Goal: Information Seeking & Learning: Learn about a topic

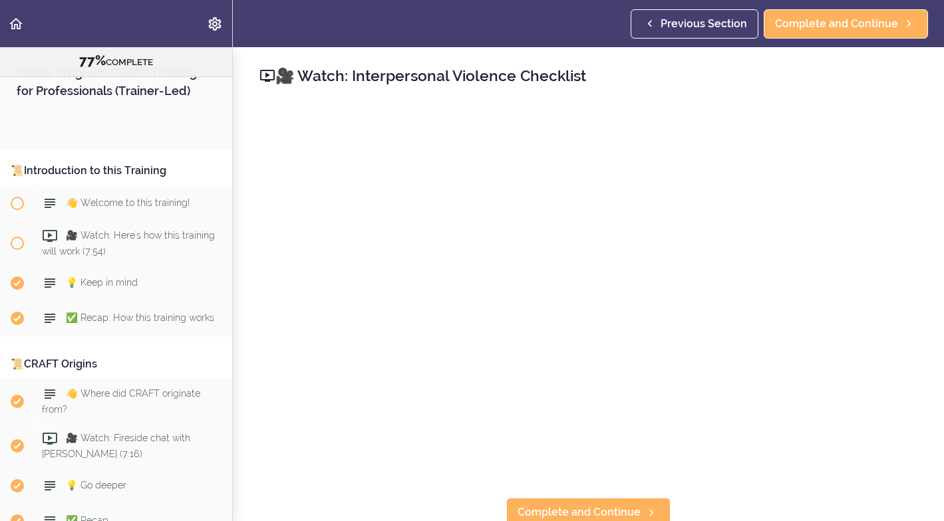
scroll to position [2055, 0]
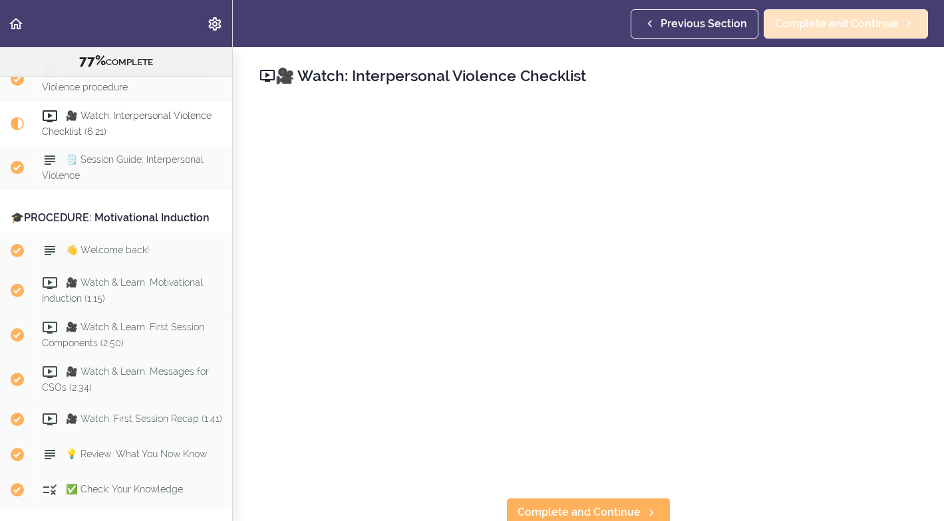
click at [856, 17] on span "Complete and Continue" at bounding box center [836, 24] width 123 height 16
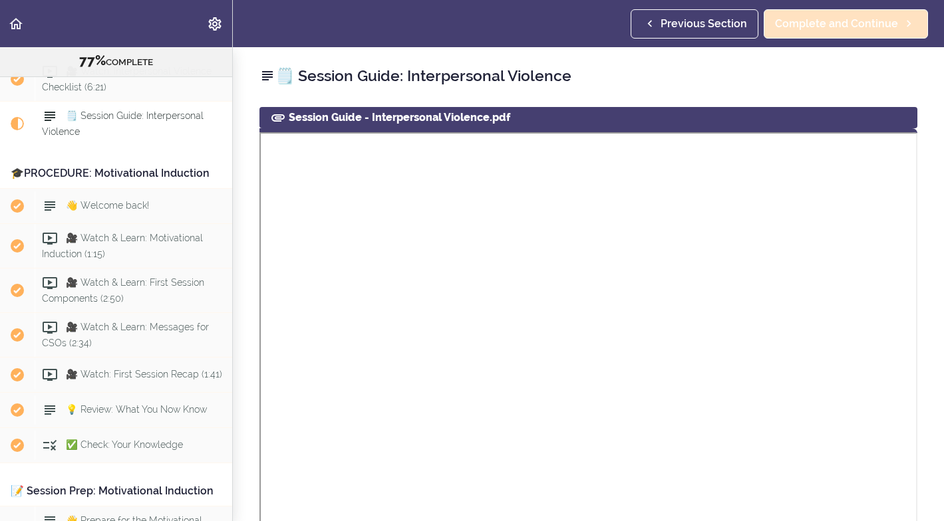
click at [813, 25] on span "Complete and Continue" at bounding box center [836, 24] width 123 height 16
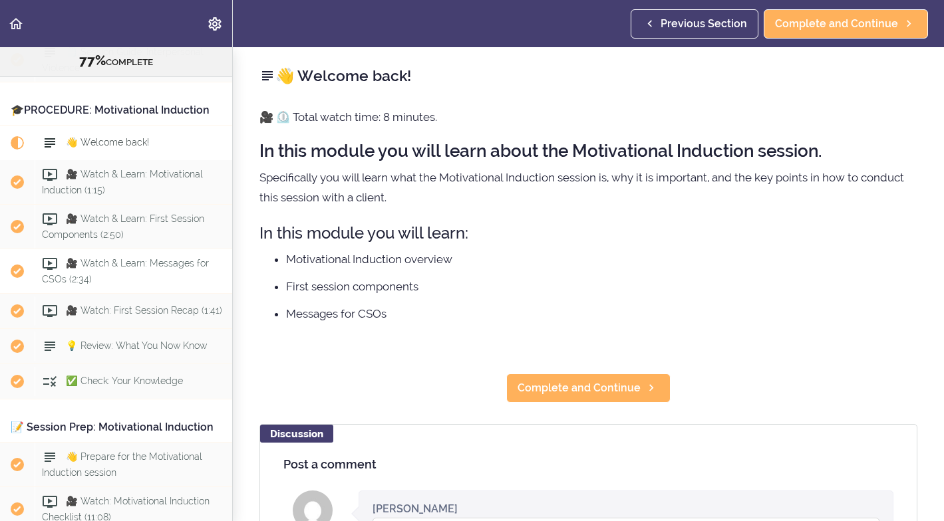
scroll to position [2157, 0]
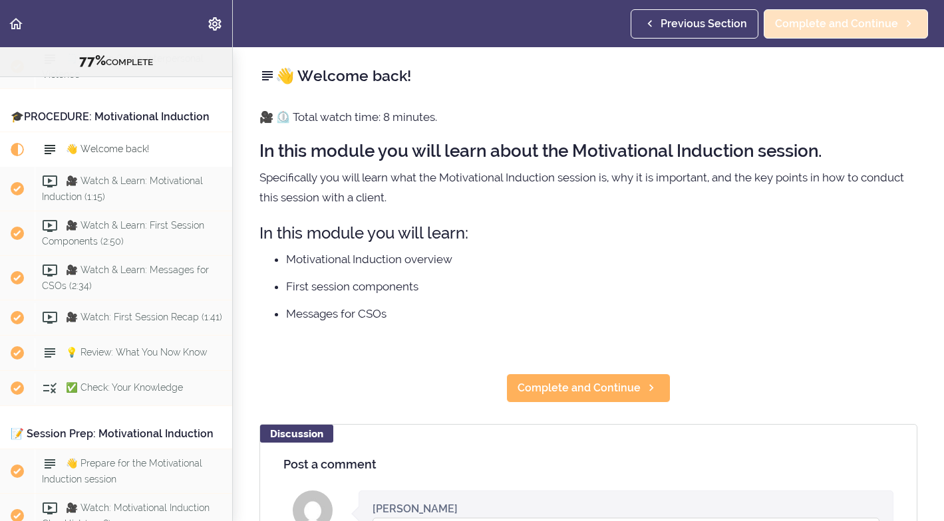
click at [808, 27] on span "Complete and Continue" at bounding box center [836, 24] width 123 height 16
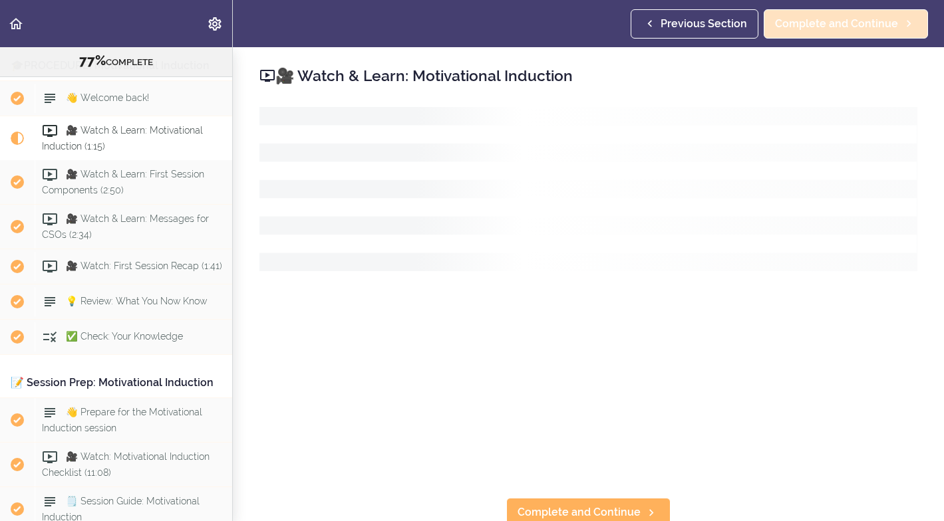
scroll to position [2222, 0]
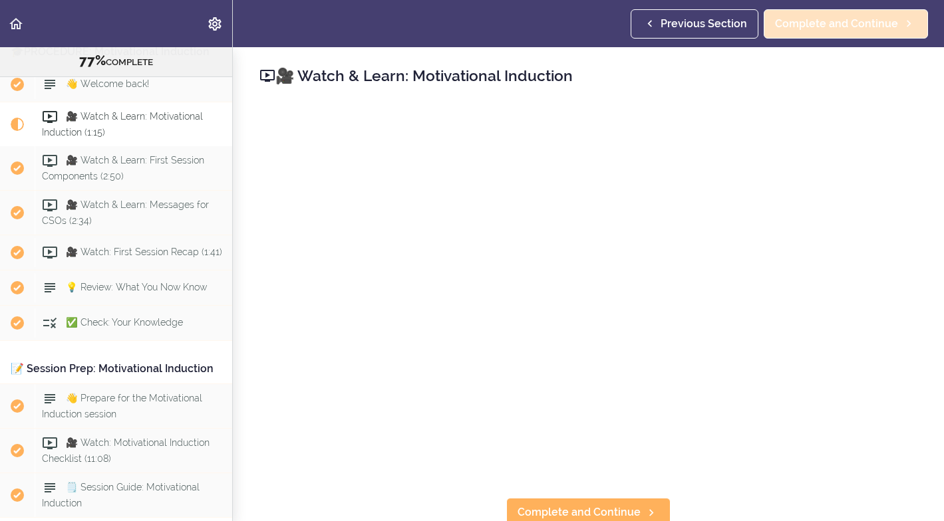
click at [884, 24] on span "Complete and Continue" at bounding box center [836, 24] width 123 height 16
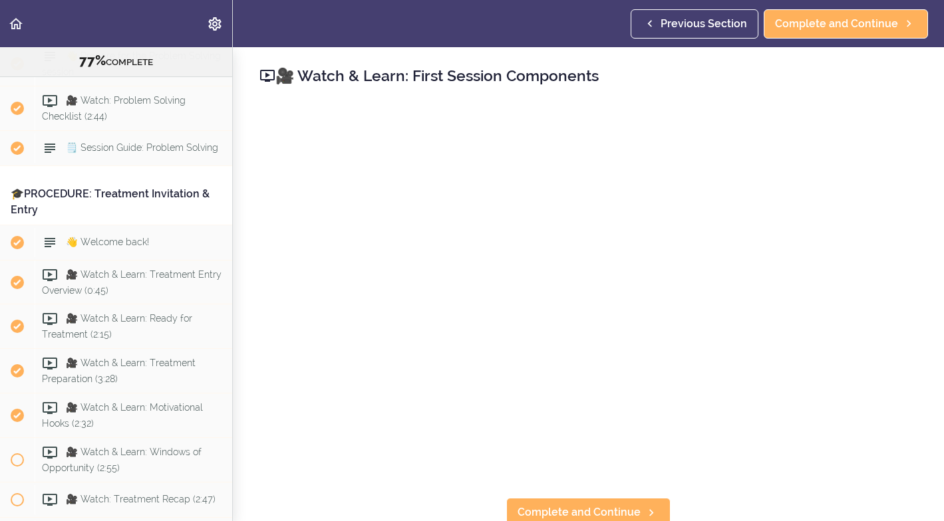
scroll to position [6928, 0]
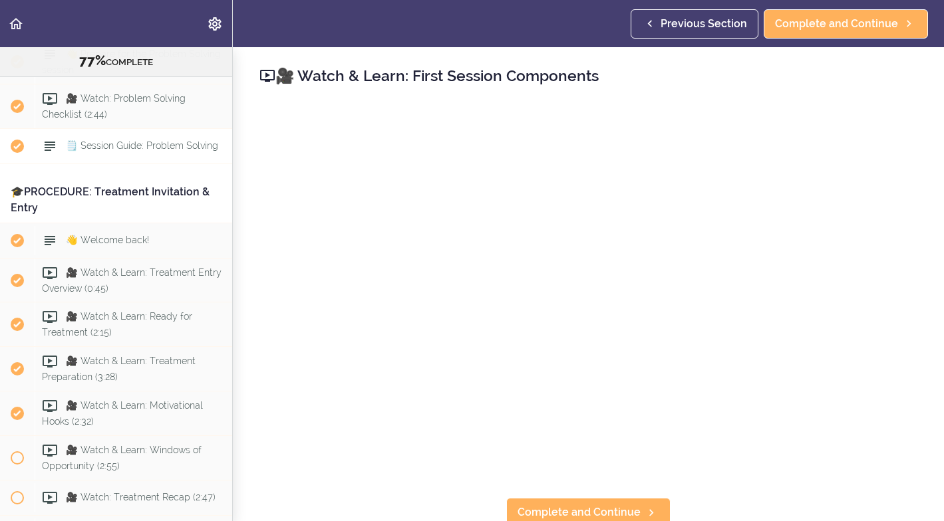
click at [132, 140] on span "🗒️ Session Guide: Problem Solving" at bounding box center [142, 145] width 152 height 11
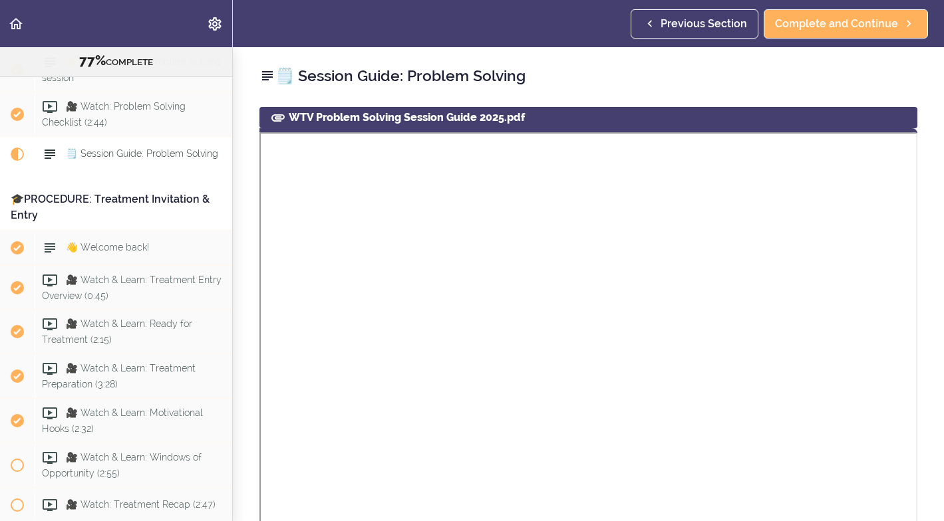
scroll to position [6918, 0]
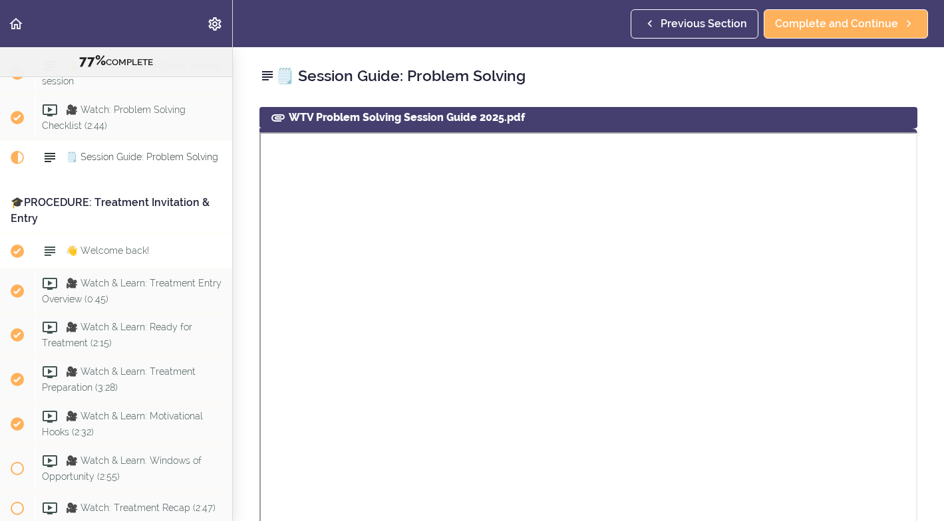
click at [106, 245] on span "👋 Welcome back!" at bounding box center [107, 250] width 83 height 11
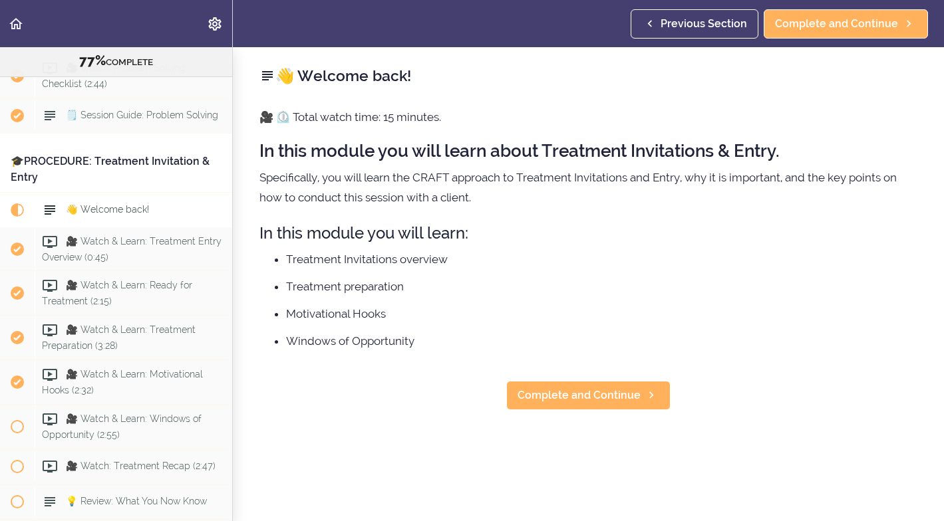
scroll to position [6966, 0]
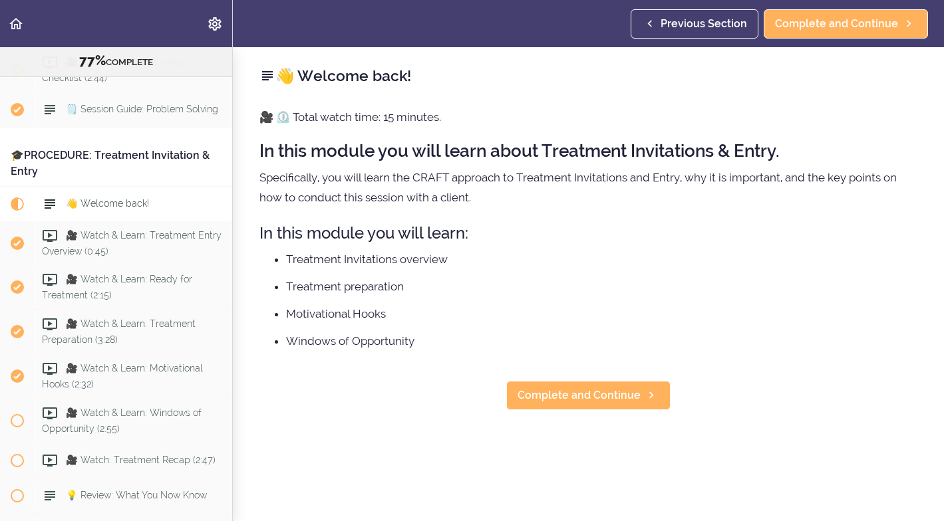
click at [99, 198] on span "👋 Welcome back!" at bounding box center [107, 203] width 83 height 11
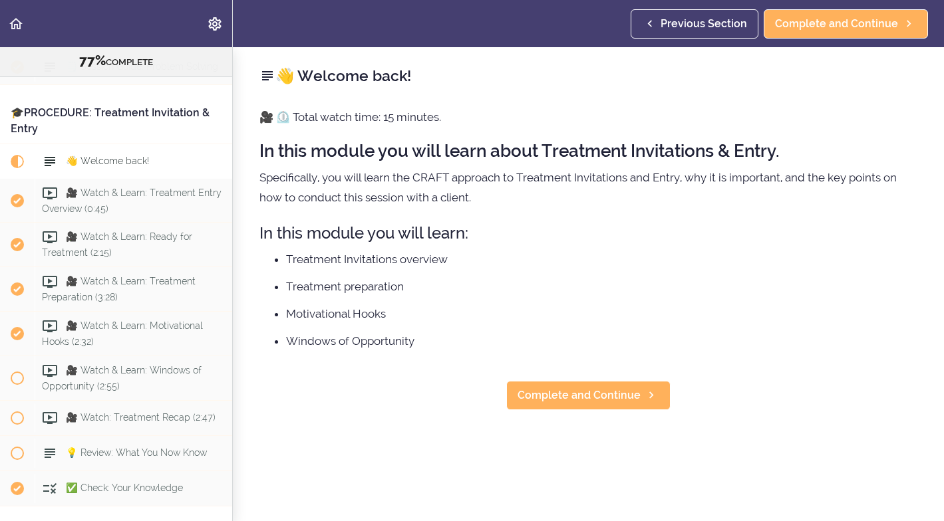
scroll to position [7011, 0]
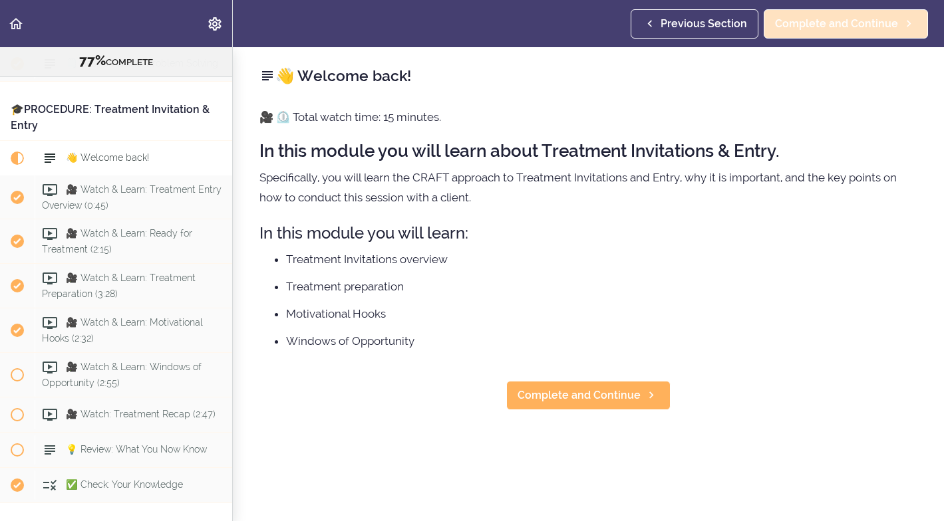
click at [793, 27] on span "Complete and Continue" at bounding box center [836, 24] width 123 height 16
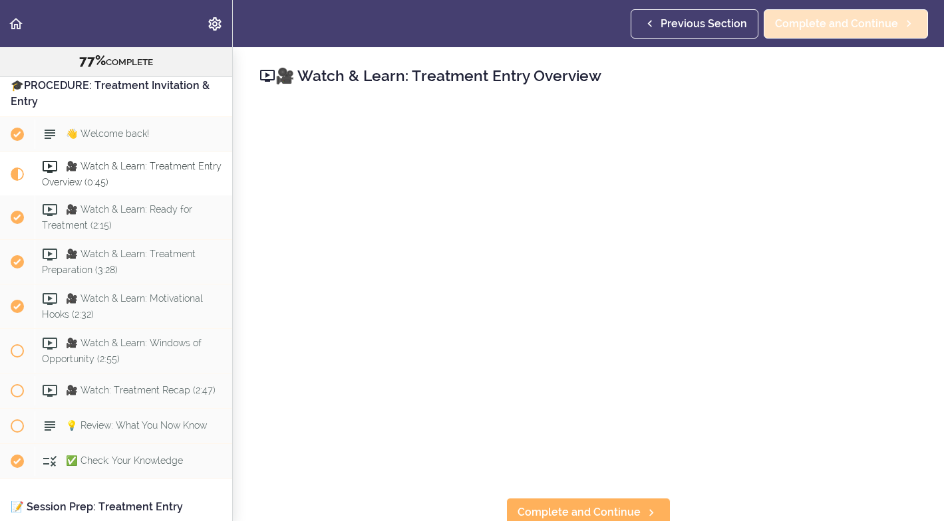
scroll to position [7047, 0]
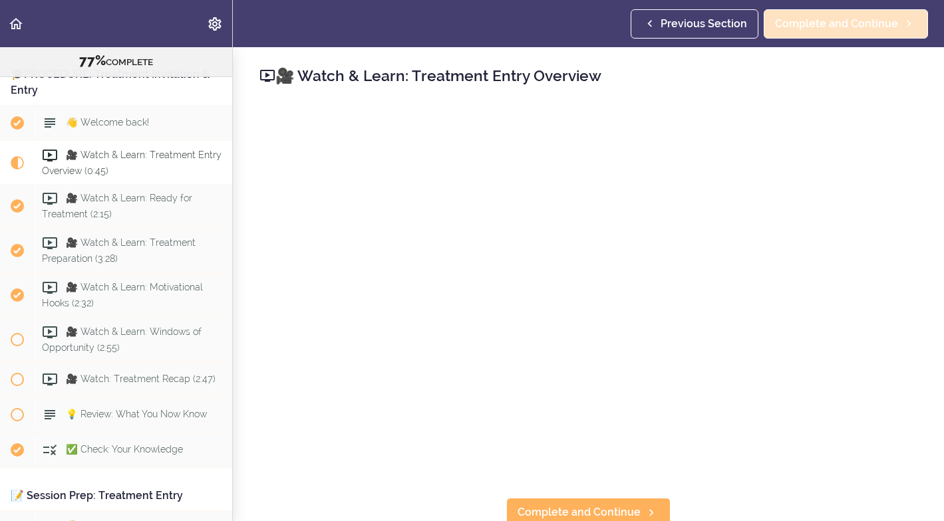
click at [858, 17] on span "Complete and Continue" at bounding box center [836, 24] width 123 height 16
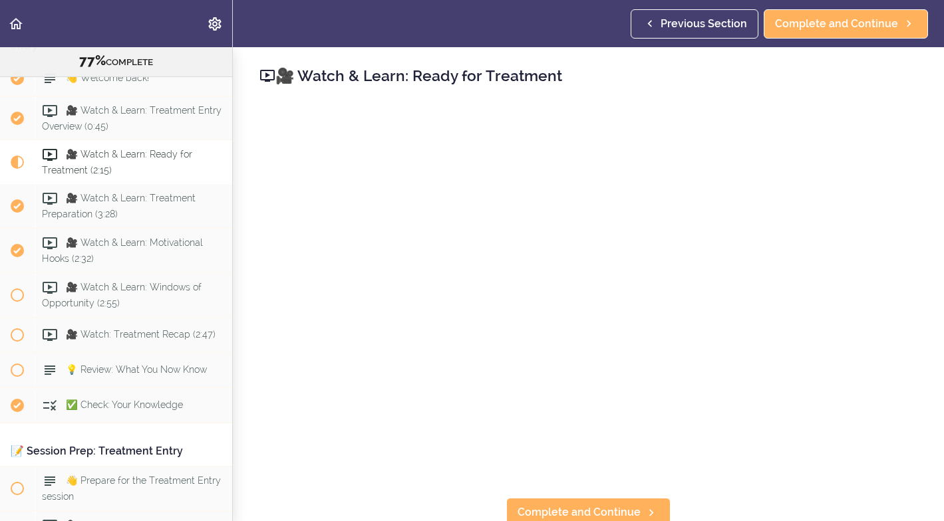
click at [169, 150] on span "🎥 Watch & Learn: Ready for Treatment (2:15)" at bounding box center [117, 163] width 150 height 26
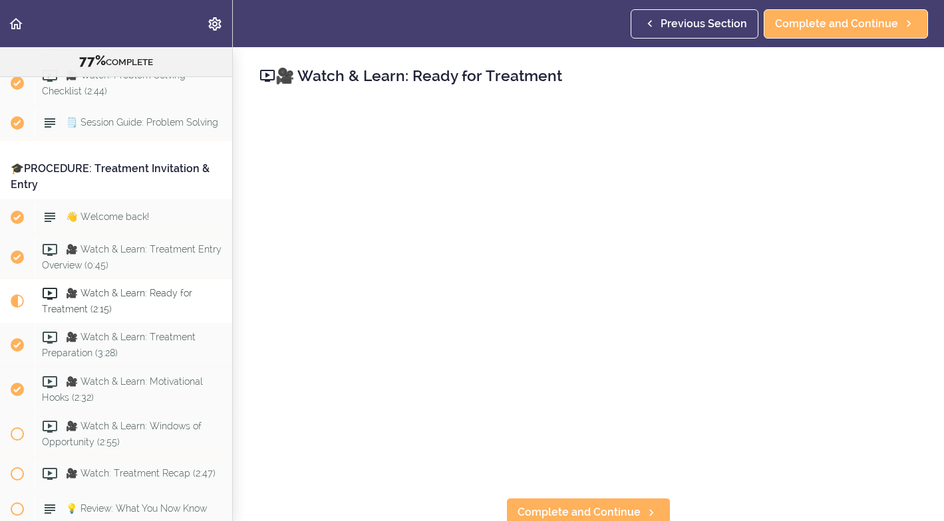
scroll to position [6947, 0]
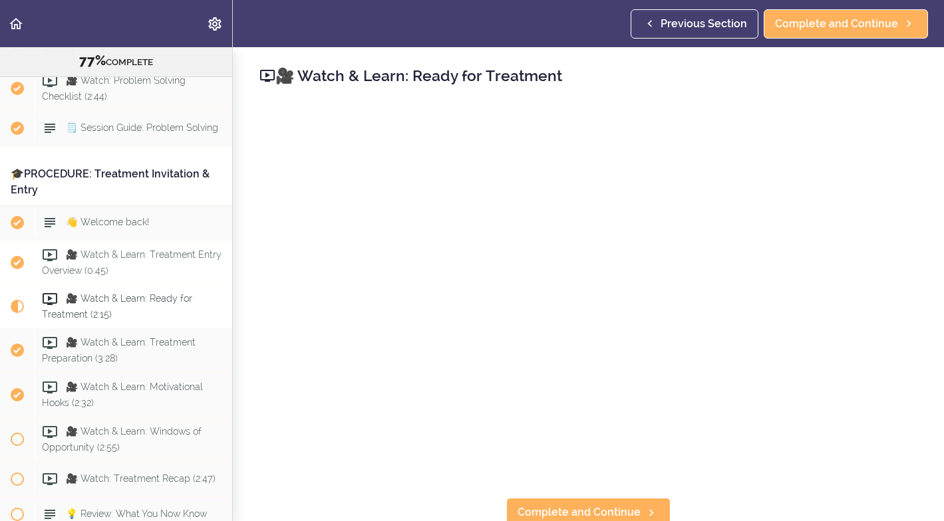
click at [89, 249] on span "🎥 Watch & Learn: Treatment Entry Overview (0:45)" at bounding box center [132, 262] width 180 height 26
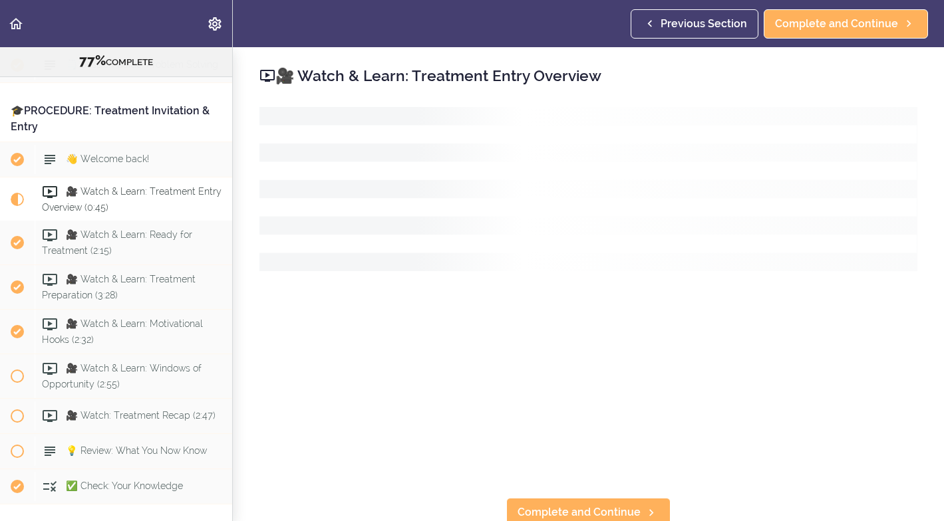
scroll to position [7047, 0]
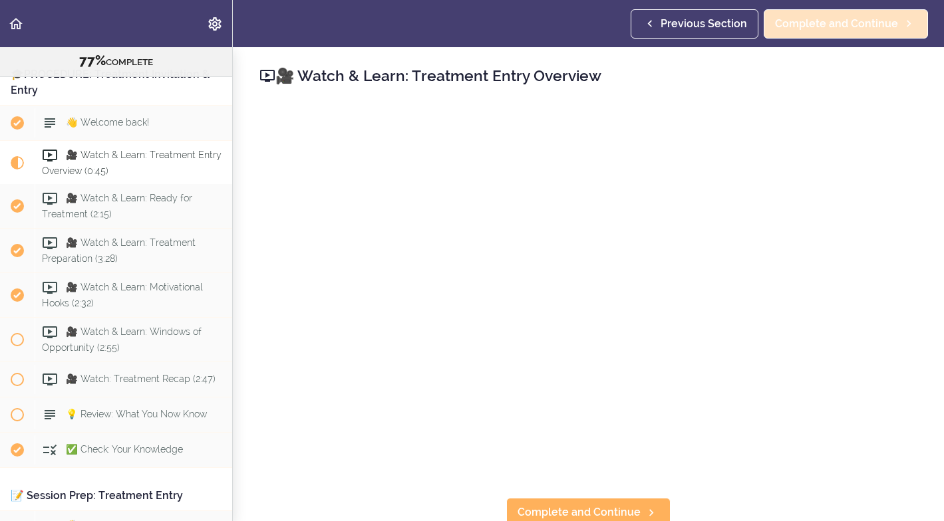
click at [809, 22] on span "Complete and Continue" at bounding box center [836, 24] width 123 height 16
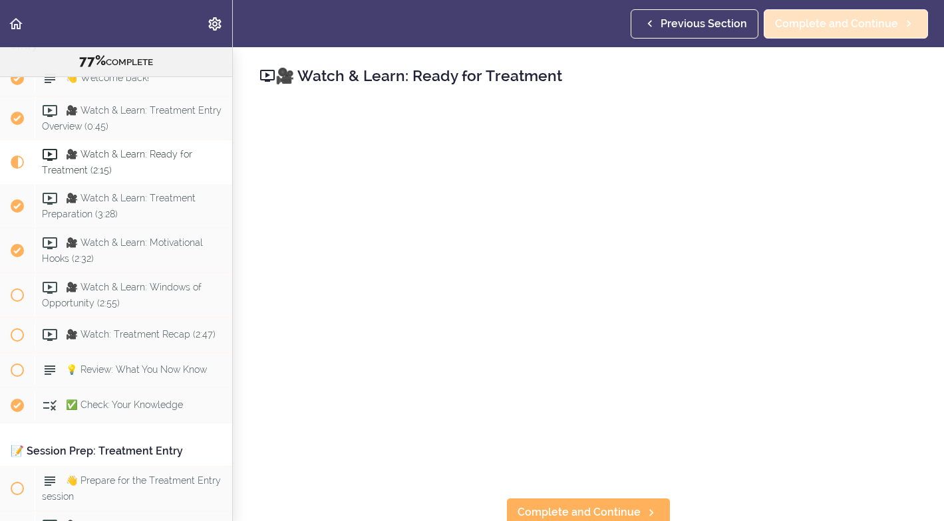
click at [869, 23] on span "Complete and Continue" at bounding box center [836, 24] width 123 height 16
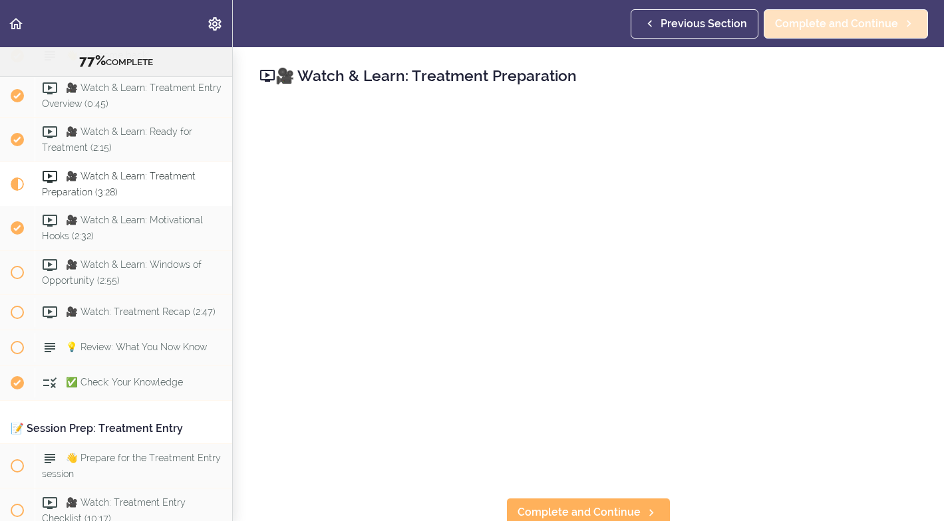
scroll to position [7136, 0]
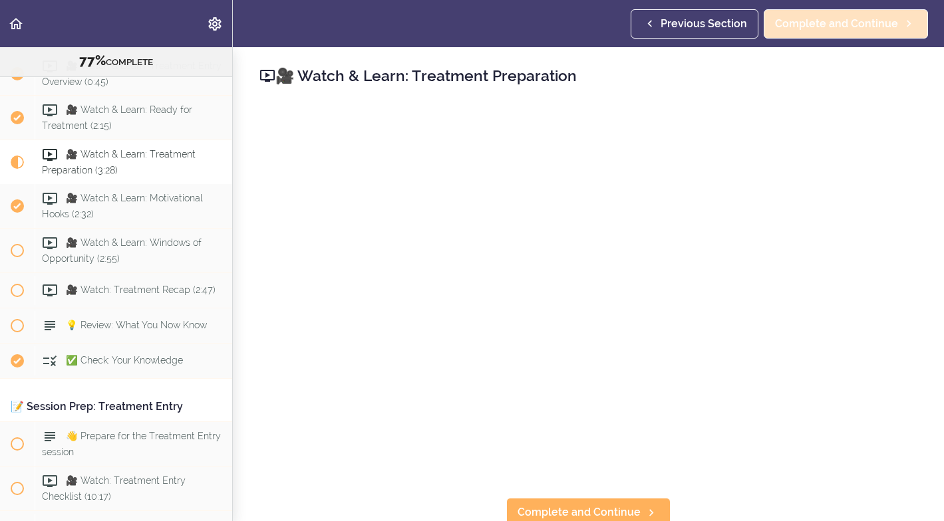
click at [828, 20] on span "Complete and Continue" at bounding box center [836, 24] width 123 height 16
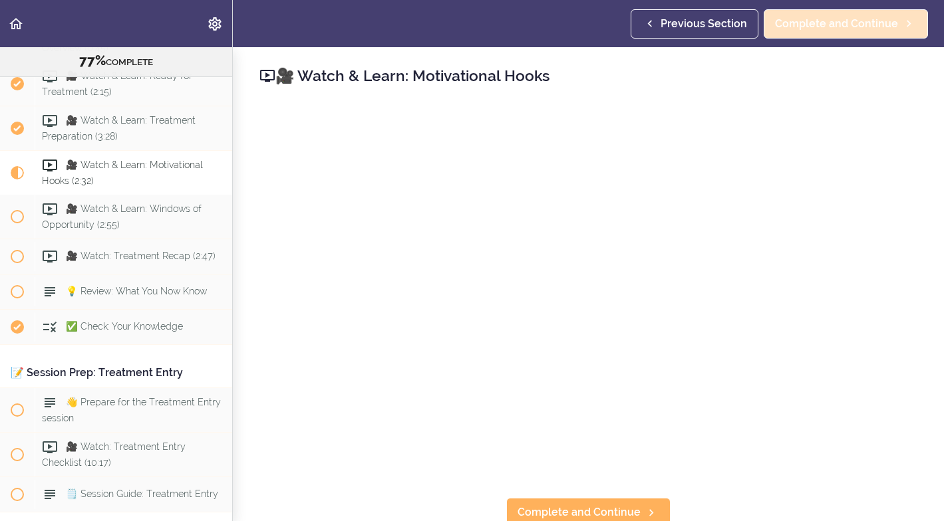
scroll to position [7180, 0]
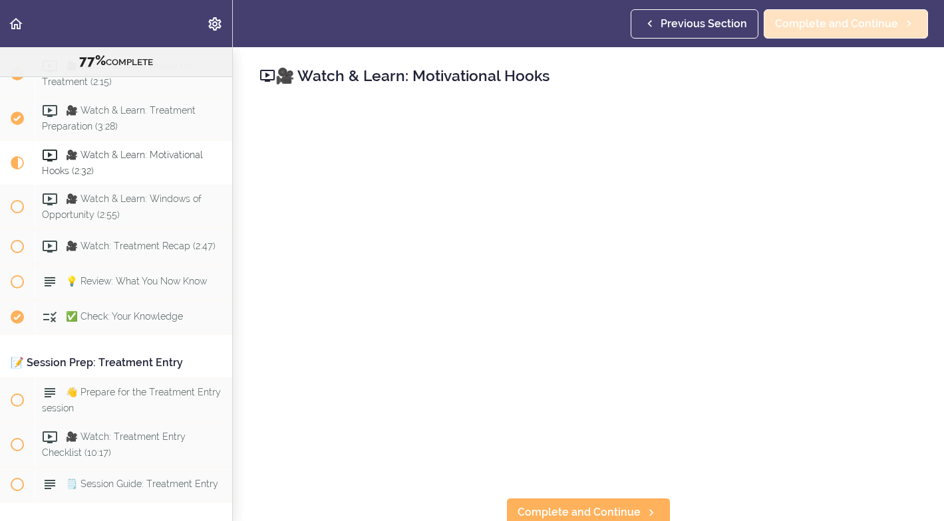
click at [799, 22] on span "Complete and Continue" at bounding box center [836, 24] width 123 height 16
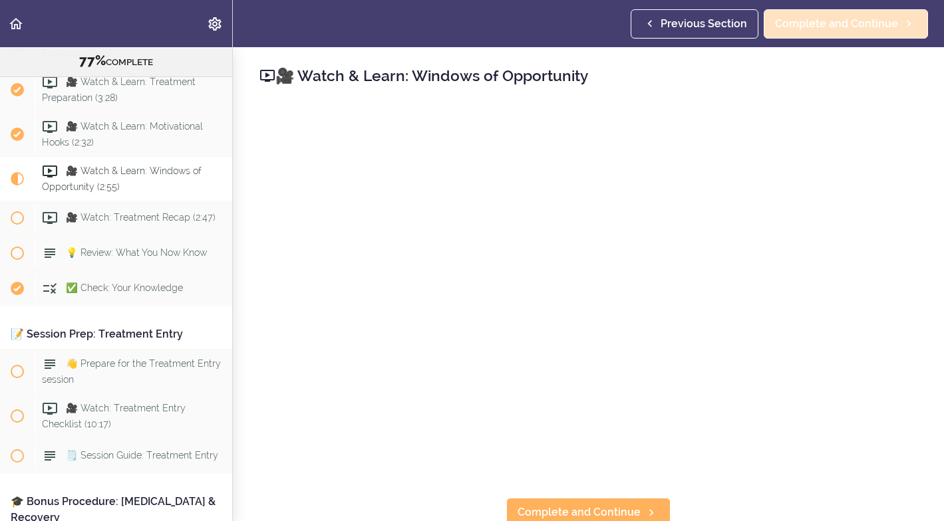
scroll to position [7224, 0]
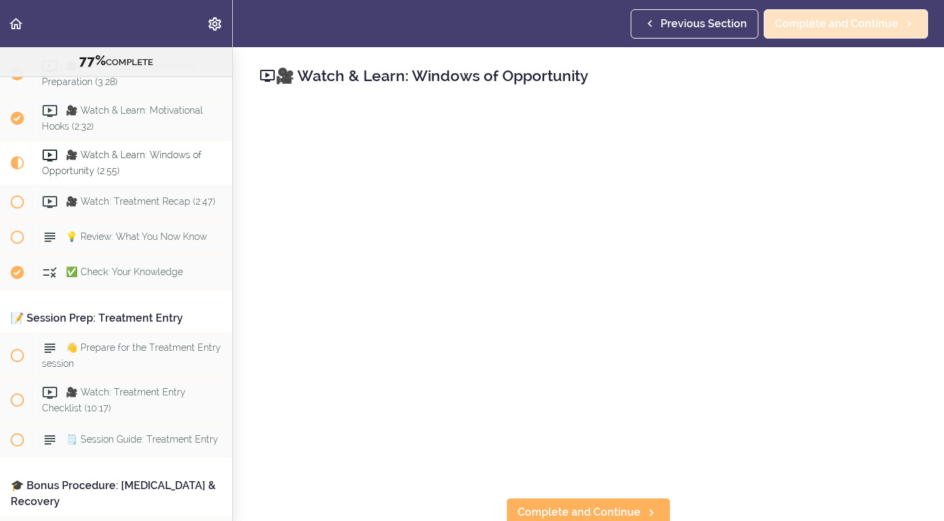
click at [867, 25] on span "Complete and Continue" at bounding box center [836, 24] width 123 height 16
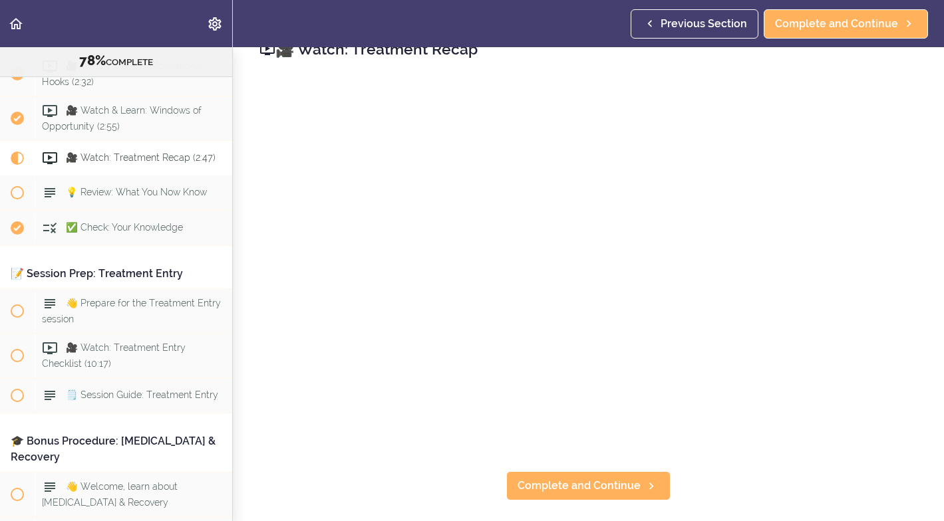
scroll to position [26, 0]
click at [821, 25] on span "Complete and Continue" at bounding box center [836, 24] width 123 height 16
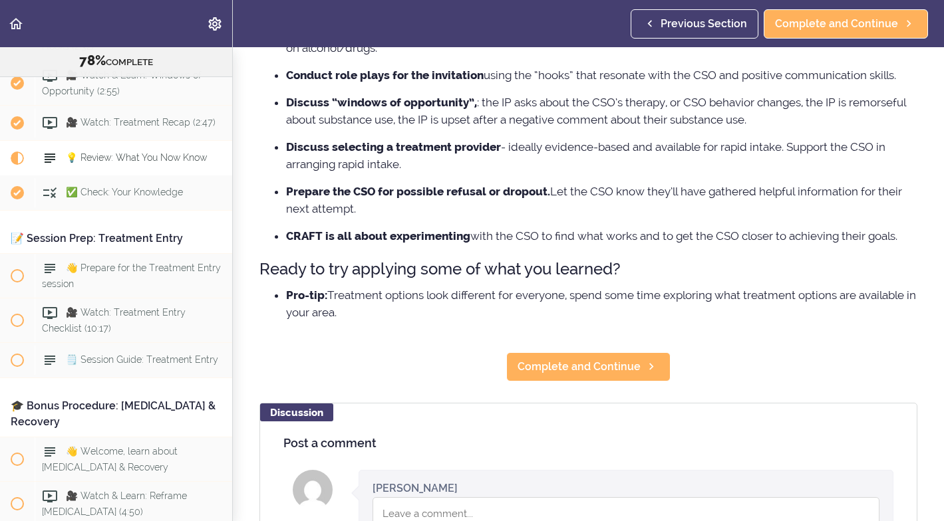
scroll to position [196, 0]
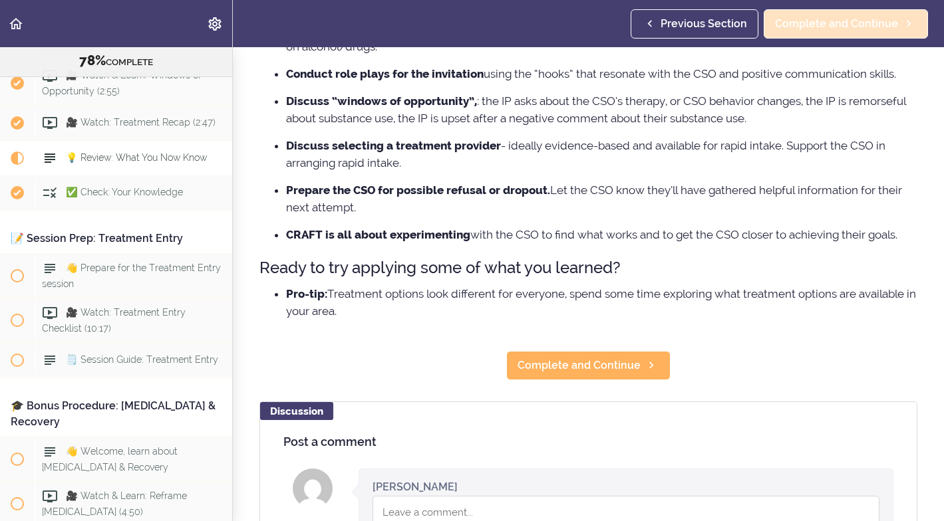
click at [880, 23] on span "Complete and Continue" at bounding box center [836, 24] width 123 height 16
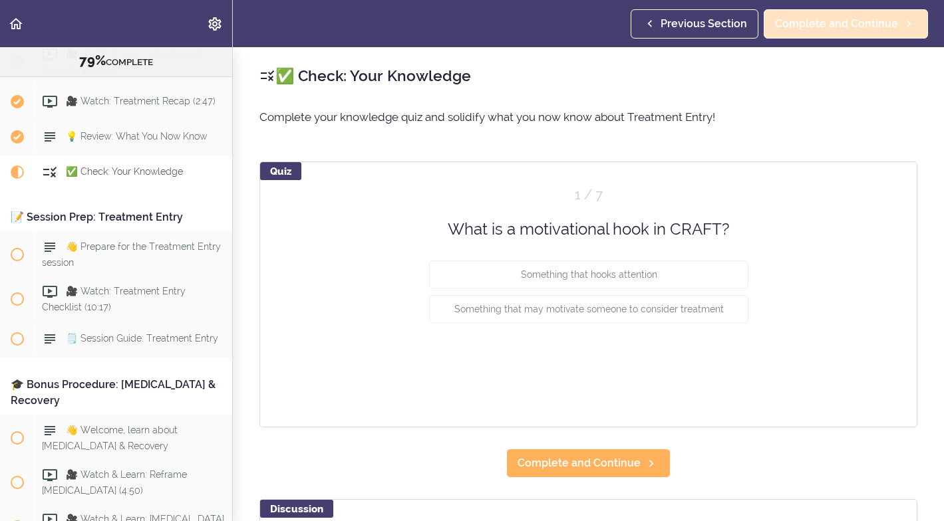
scroll to position [7339, 0]
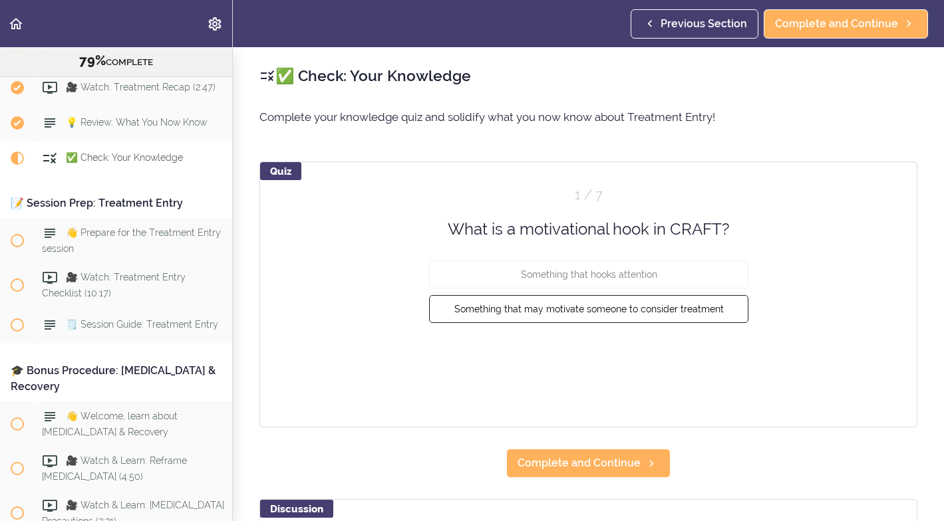
click at [660, 309] on span "Something that may motivate someone to consider treatment" at bounding box center [588, 309] width 269 height 11
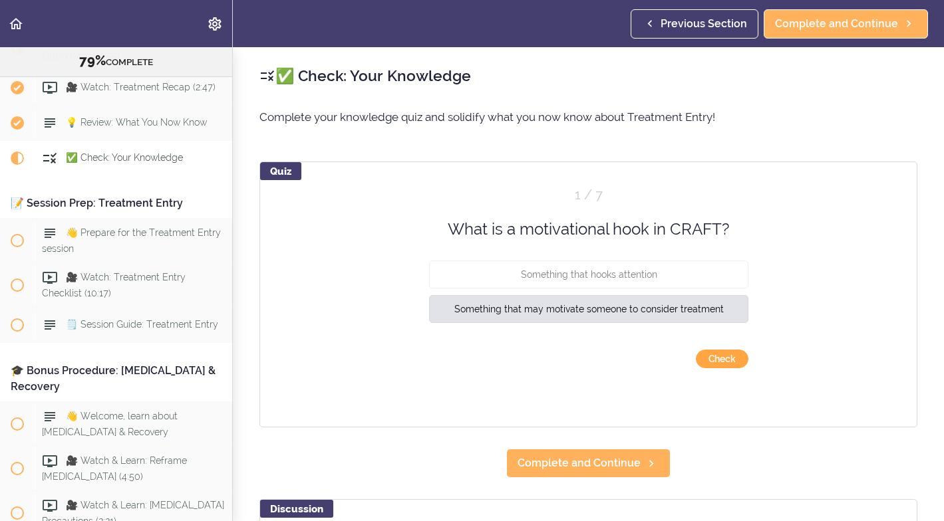
click at [716, 358] on button "Check" at bounding box center [722, 359] width 53 height 19
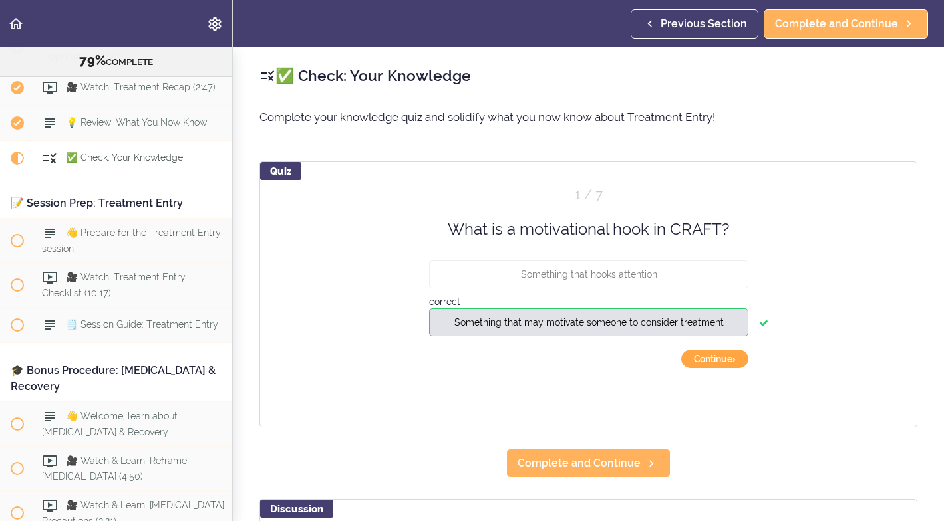
click at [716, 358] on button "Continue ›" at bounding box center [714, 359] width 67 height 19
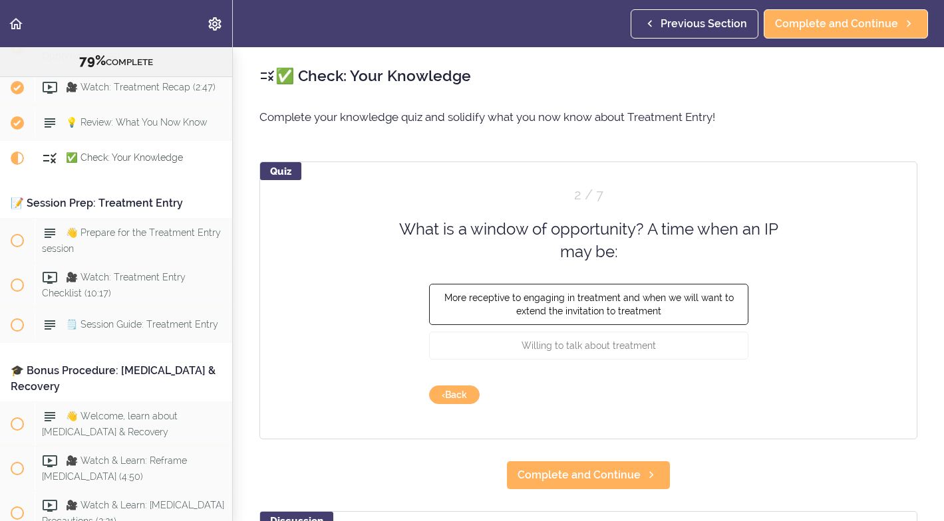
click at [708, 302] on button "More receptive to engaging in treatment and when we will want to extend the inv…" at bounding box center [588, 303] width 319 height 41
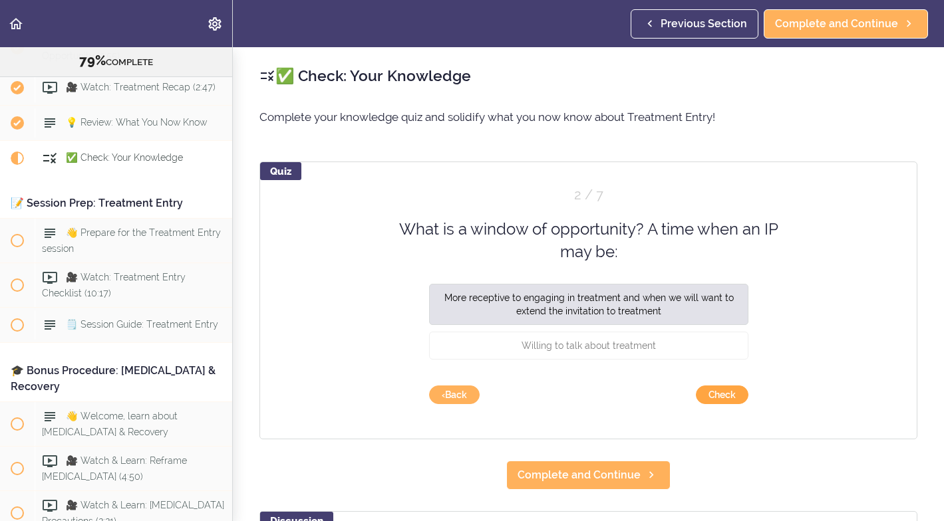
click at [722, 392] on button "Check" at bounding box center [722, 395] width 53 height 19
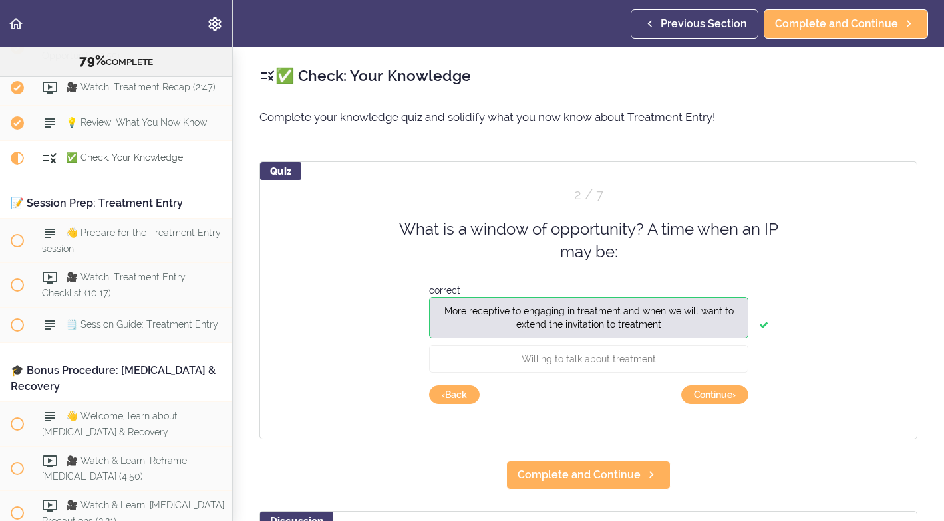
click at [722, 392] on button "Continue ›" at bounding box center [714, 395] width 67 height 19
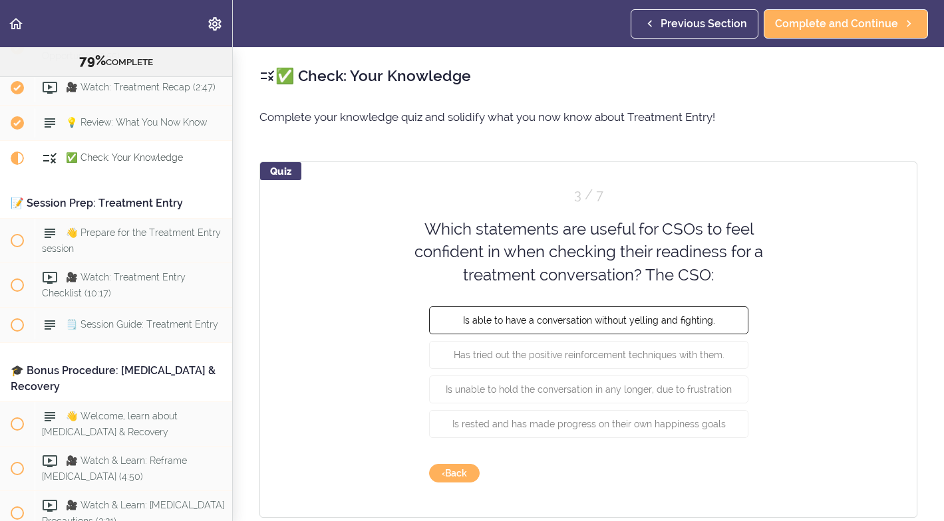
click at [644, 318] on span "Is able to have a conversation without yelling and fighting." at bounding box center [588, 320] width 252 height 11
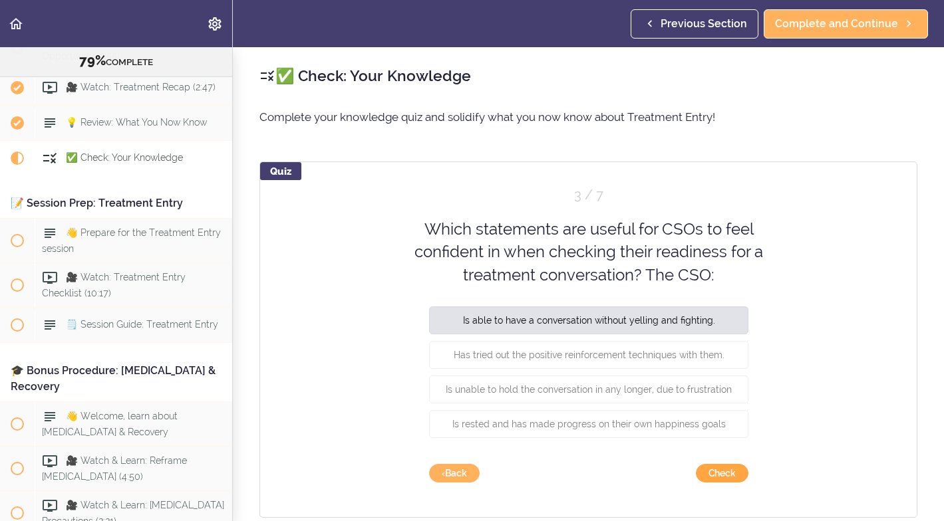
click at [714, 474] on button "Check" at bounding box center [722, 473] width 53 height 19
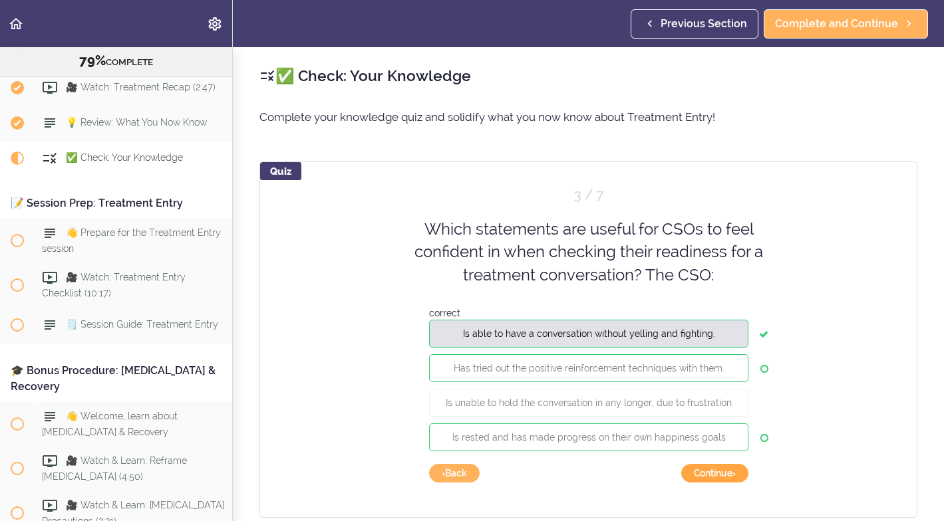
click at [714, 472] on button "Continue ›" at bounding box center [714, 473] width 67 height 19
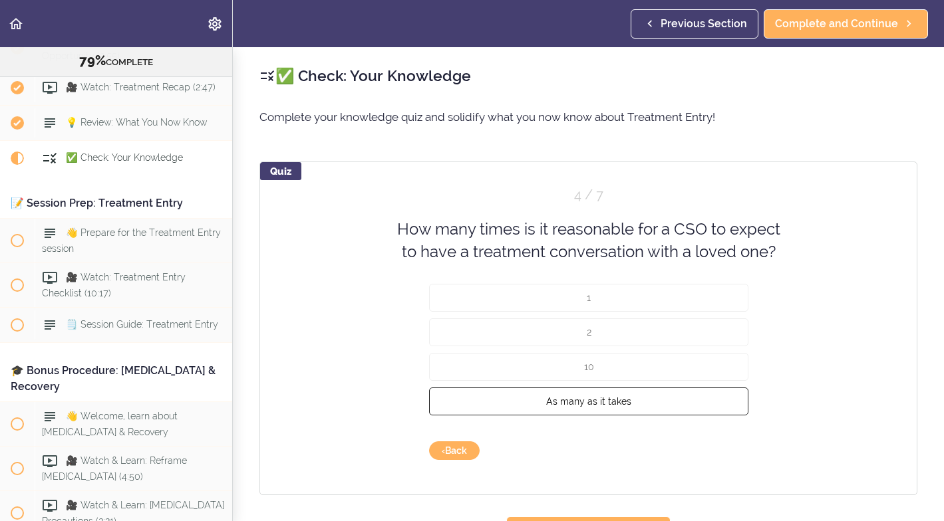
click at [616, 401] on span "As many as it takes" at bounding box center [588, 401] width 85 height 11
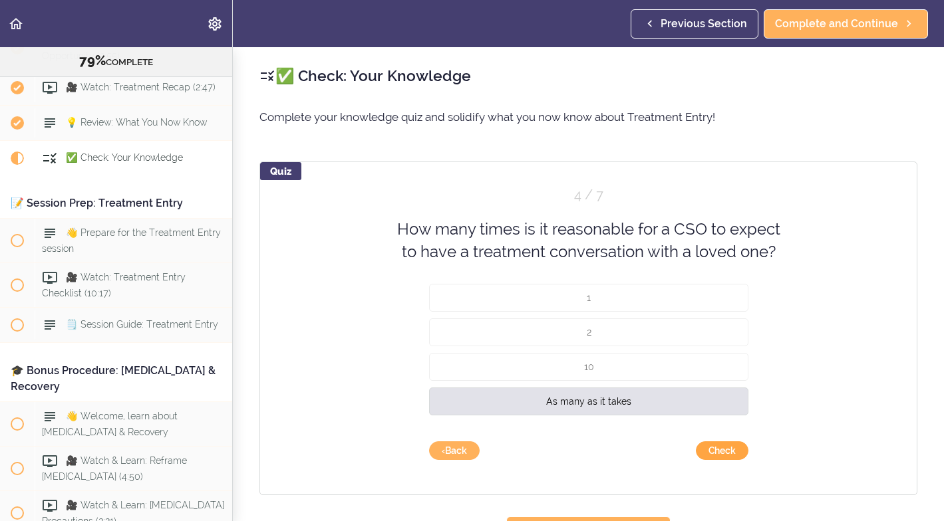
click at [722, 446] on button "Check" at bounding box center [722, 451] width 53 height 19
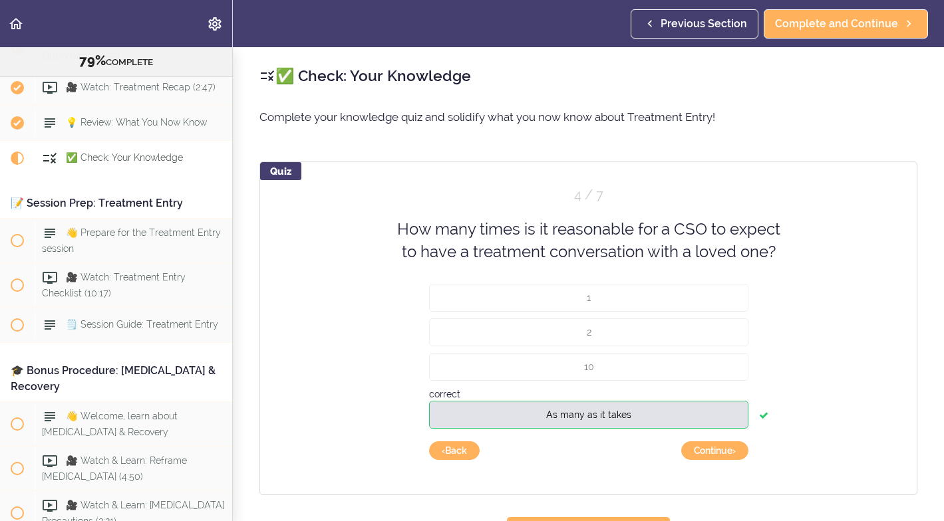
click at [722, 446] on button "Continue ›" at bounding box center [714, 451] width 67 height 19
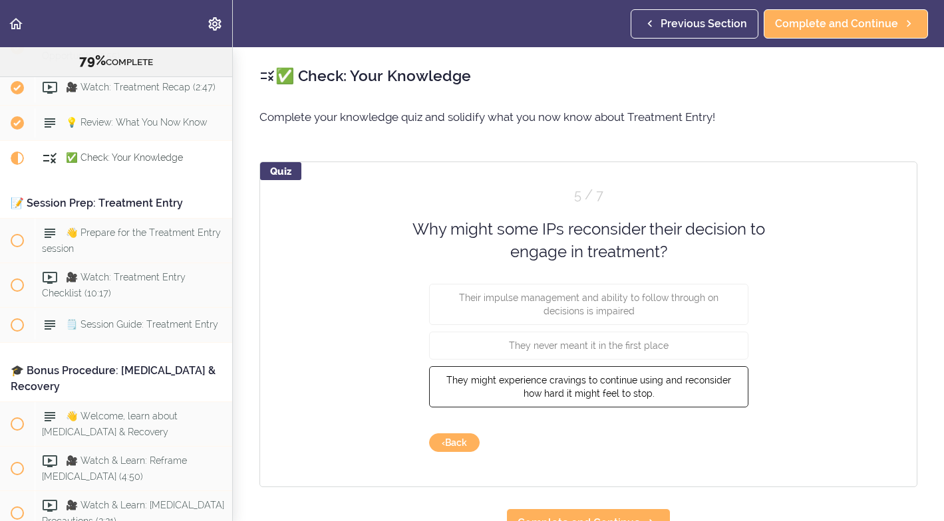
click at [638, 382] on span "They might experience cravings to continue using and reconsider how hard it mig…" at bounding box center [588, 386] width 285 height 24
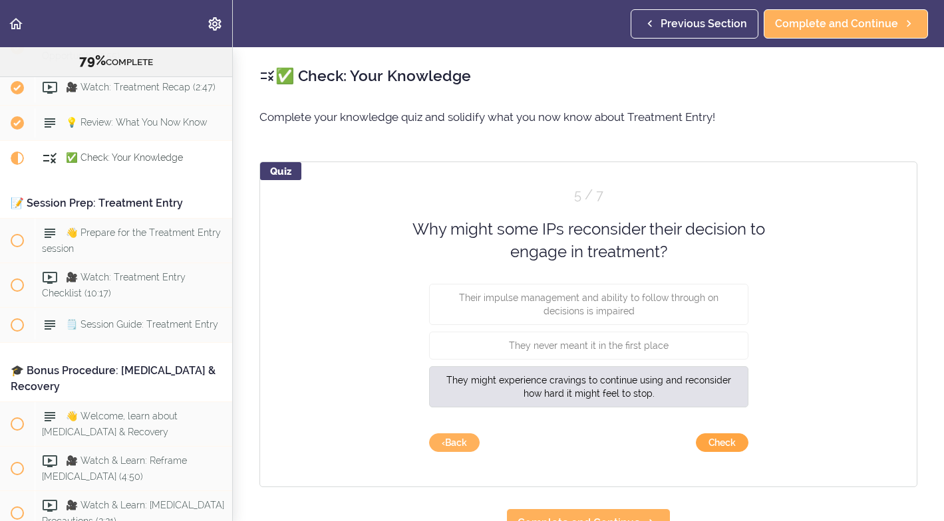
click at [726, 441] on button "Check" at bounding box center [722, 443] width 53 height 19
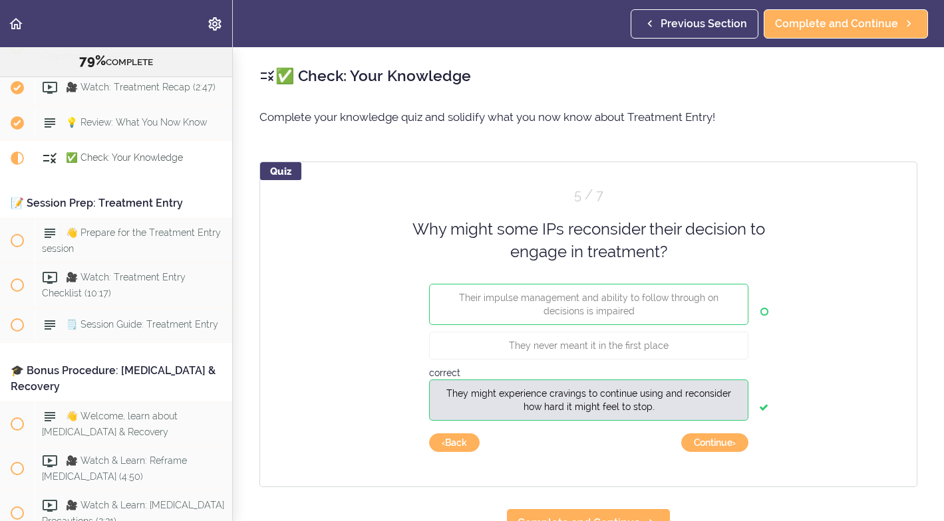
click at [726, 441] on button "Continue ›" at bounding box center [714, 443] width 67 height 19
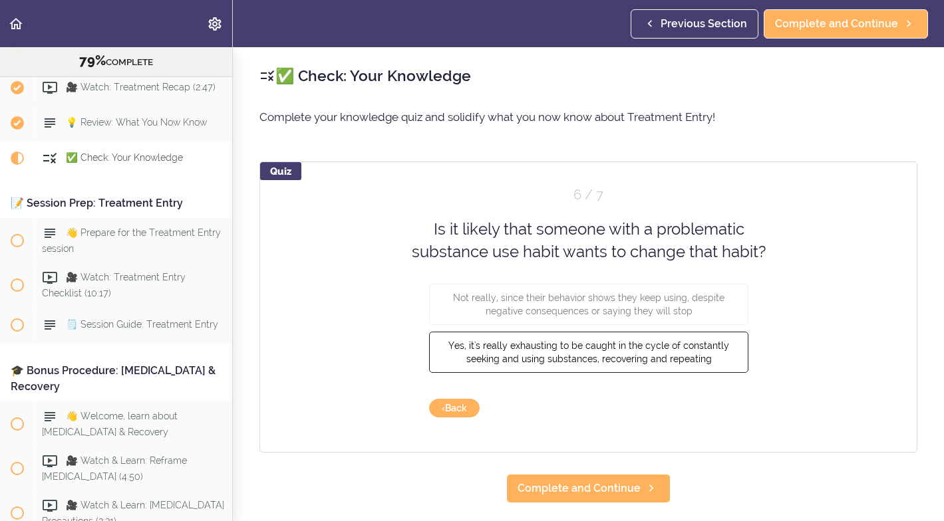
click at [670, 349] on span "Yes, it's really exhausting to be caught in the cycle of constantly seeking and…" at bounding box center [588, 352] width 281 height 24
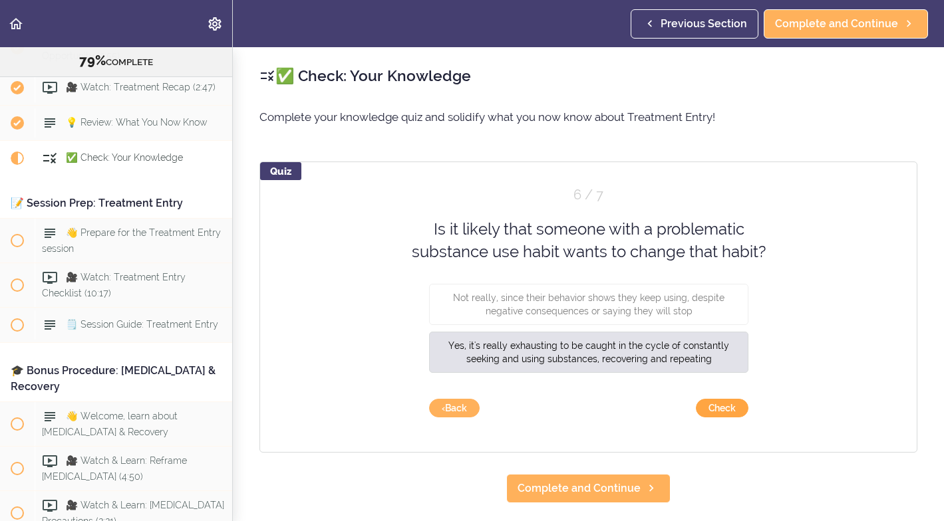
click at [719, 402] on button "Check" at bounding box center [722, 408] width 53 height 19
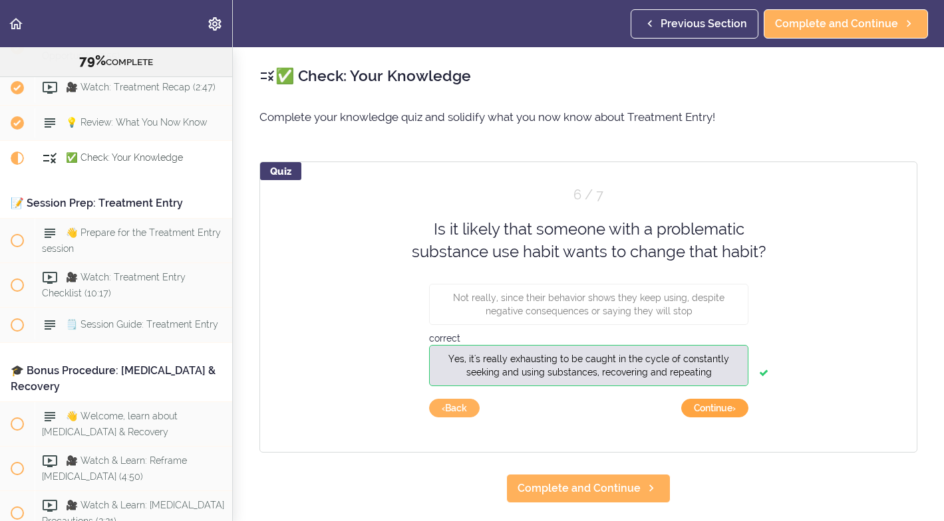
click at [718, 408] on button "Continue ›" at bounding box center [714, 408] width 67 height 19
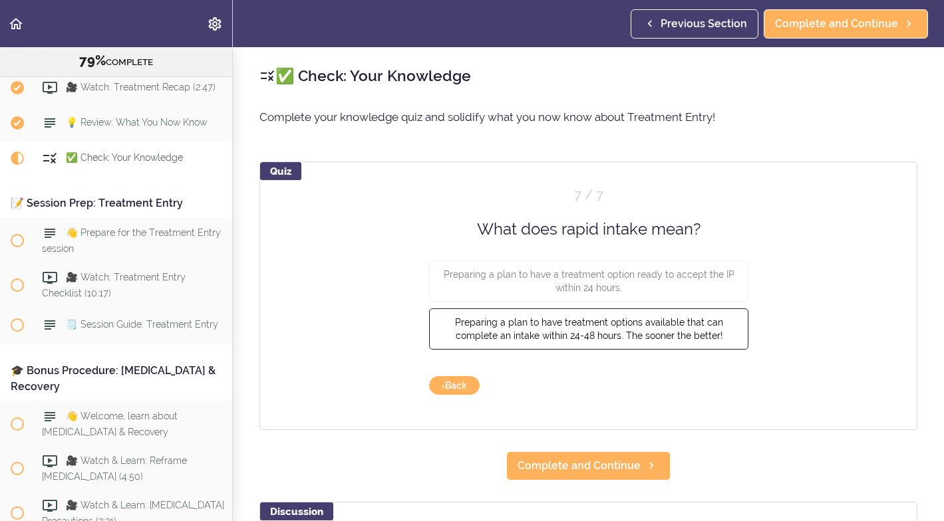
click at [675, 337] on span "Preparing a plan to have treatment options available that can complete an intak…" at bounding box center [588, 329] width 268 height 24
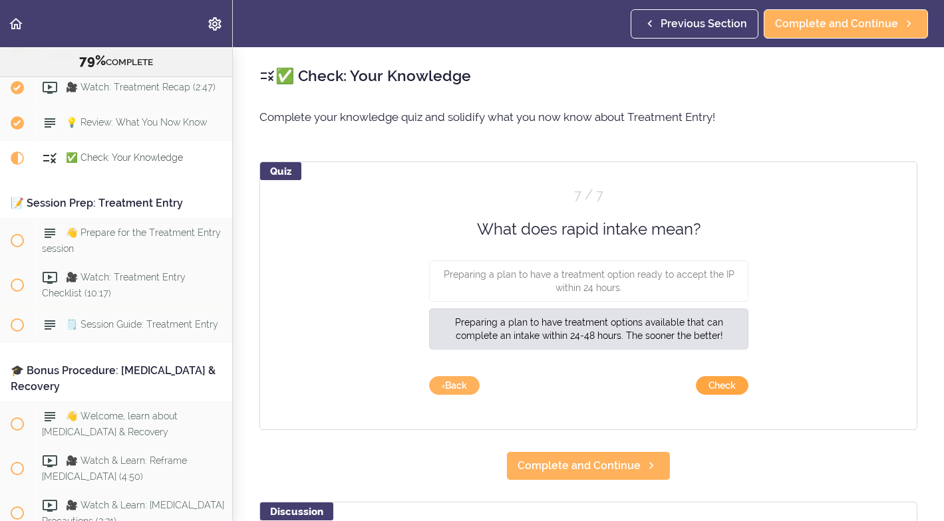
click at [716, 384] on button "Check" at bounding box center [722, 385] width 53 height 19
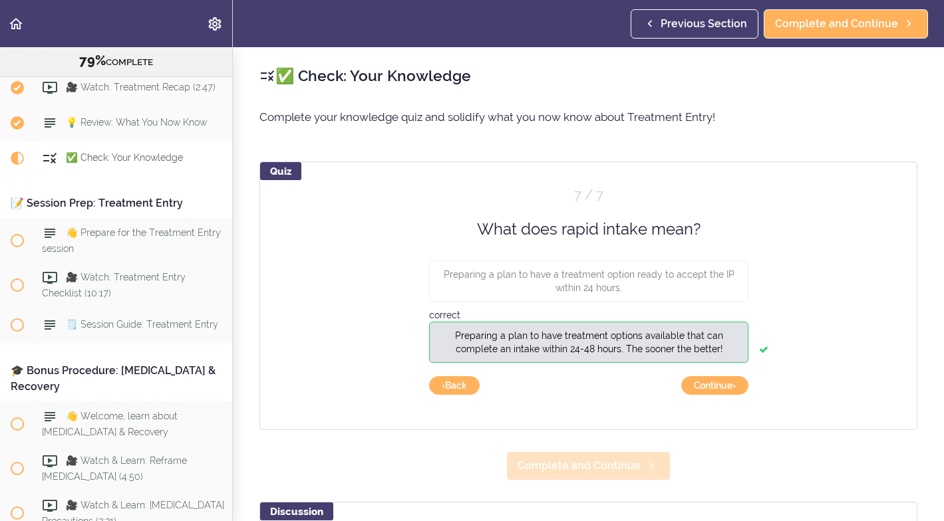
click at [620, 468] on span "Complete and Continue" at bounding box center [578, 466] width 123 height 16
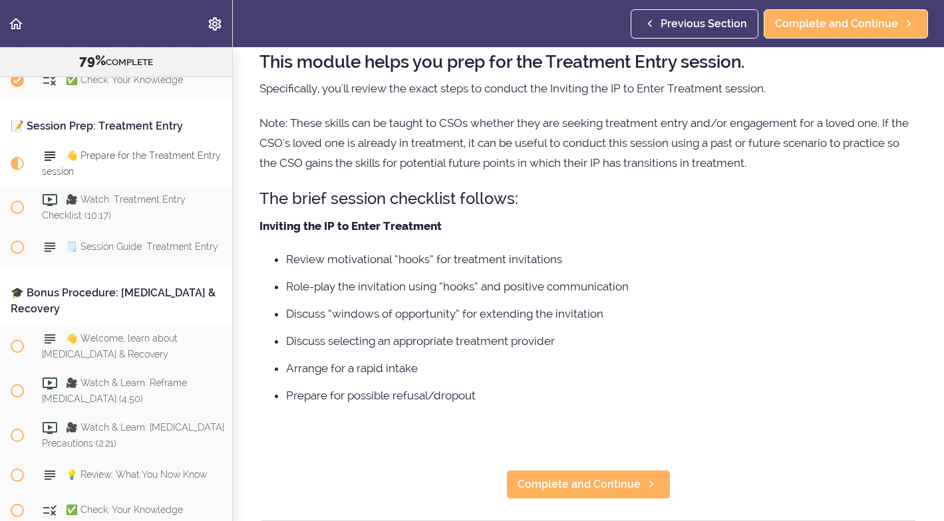
scroll to position [90, 0]
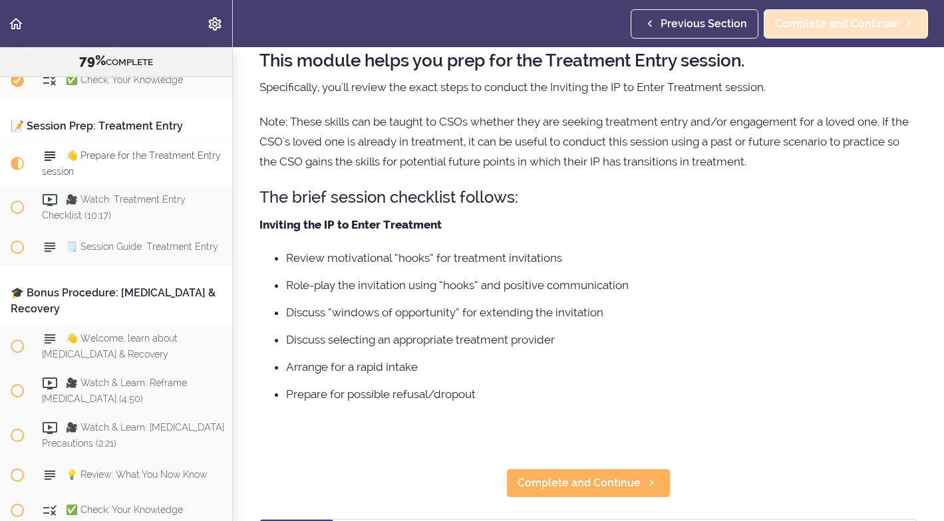
click at [842, 27] on span "Complete and Continue" at bounding box center [836, 24] width 123 height 16
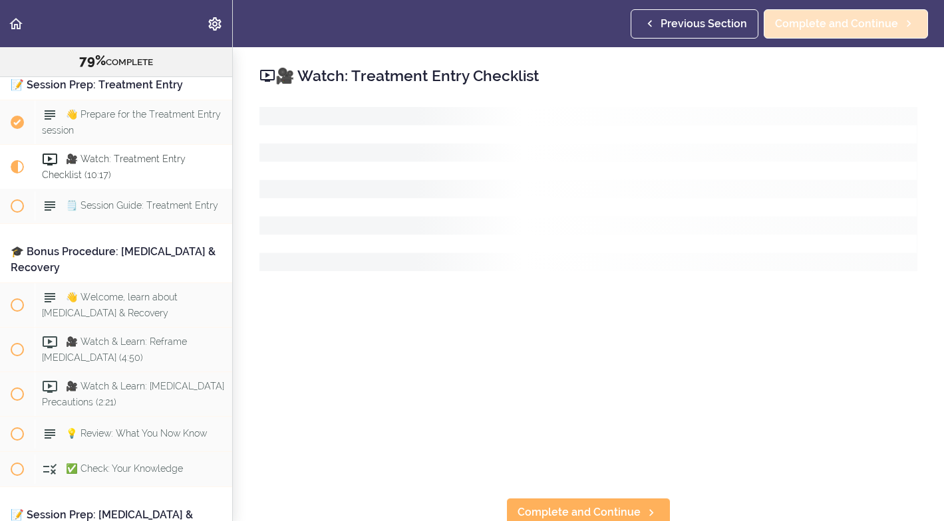
scroll to position [7462, 0]
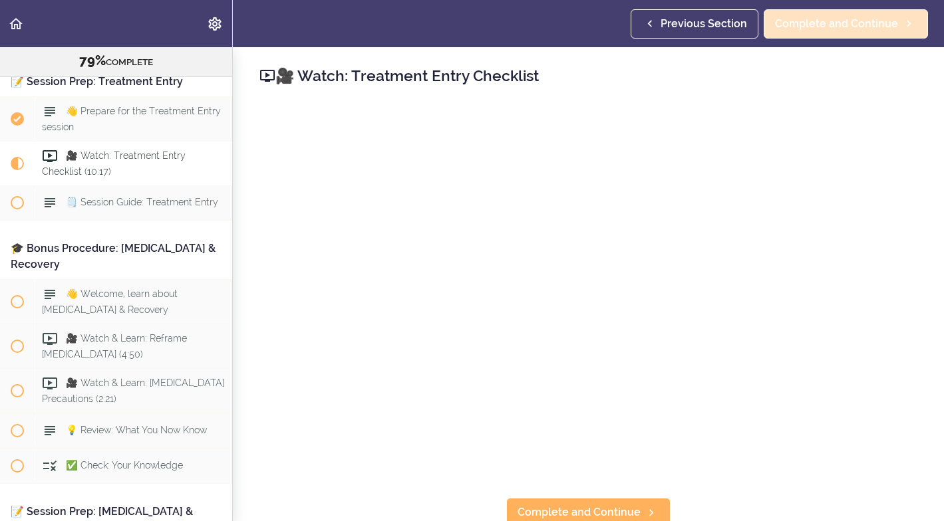
click at [832, 21] on span "Complete and Continue" at bounding box center [836, 24] width 123 height 16
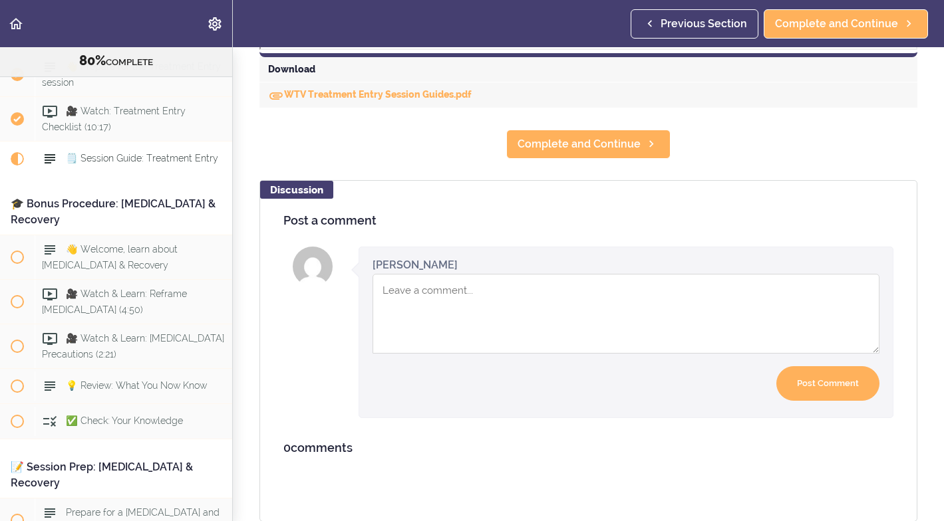
scroll to position [680, 0]
click at [333, 95] on link "WTV Treatment Entry Session Guides.pdf" at bounding box center [370, 95] width 204 height 11
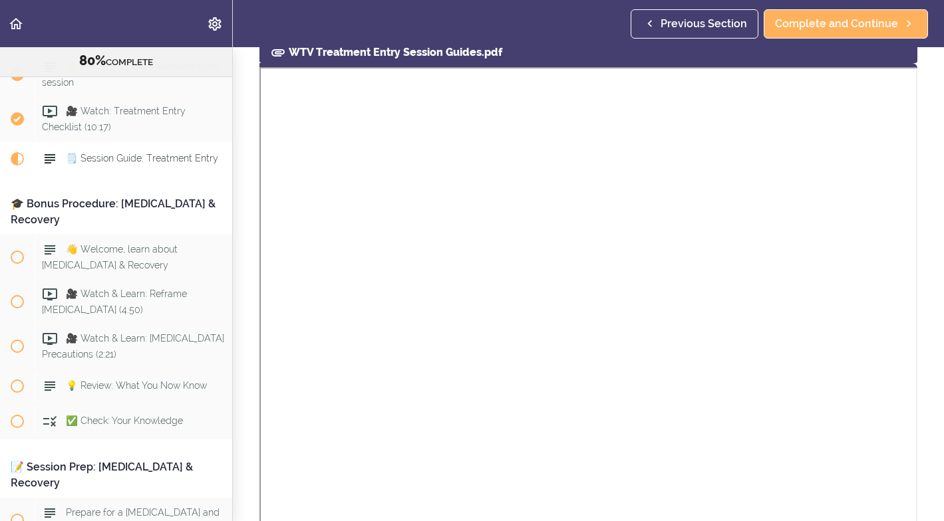
scroll to position [73, 0]
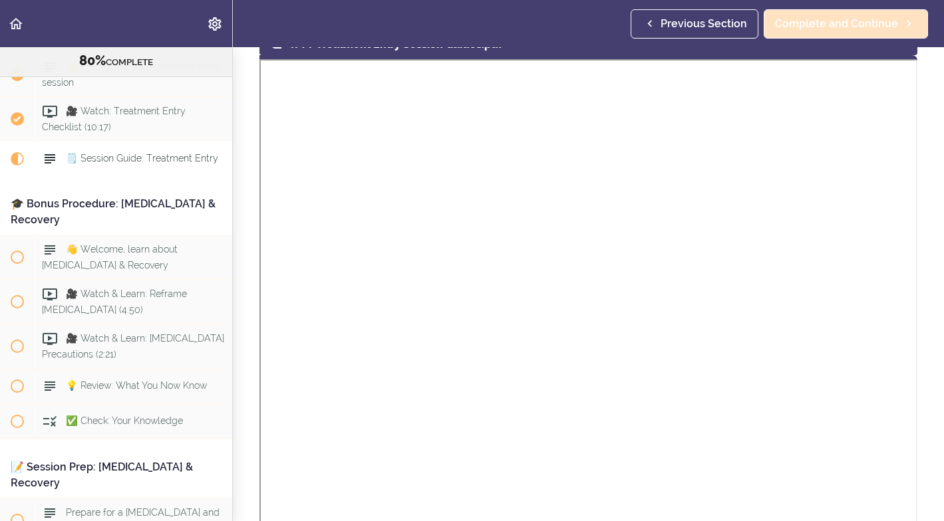
click at [831, 24] on span "Complete and Continue" at bounding box center [836, 24] width 123 height 16
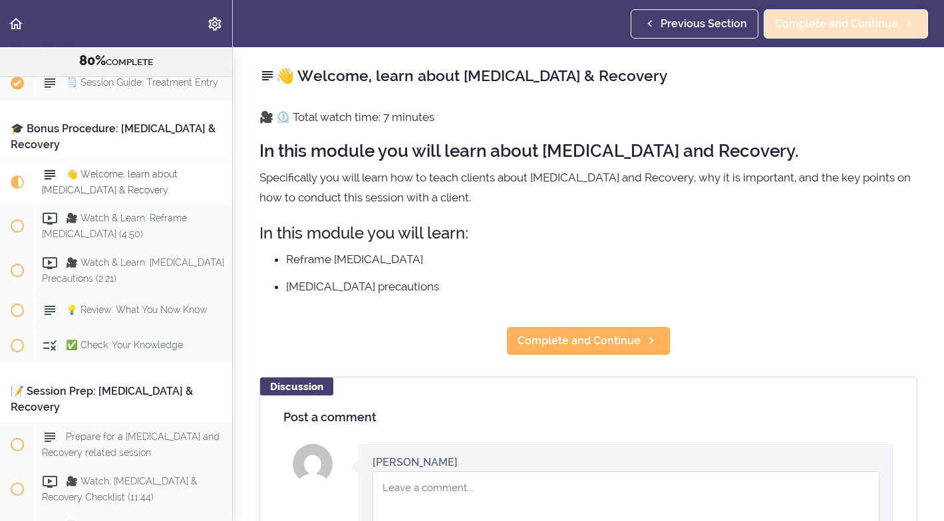
scroll to position [7584, 0]
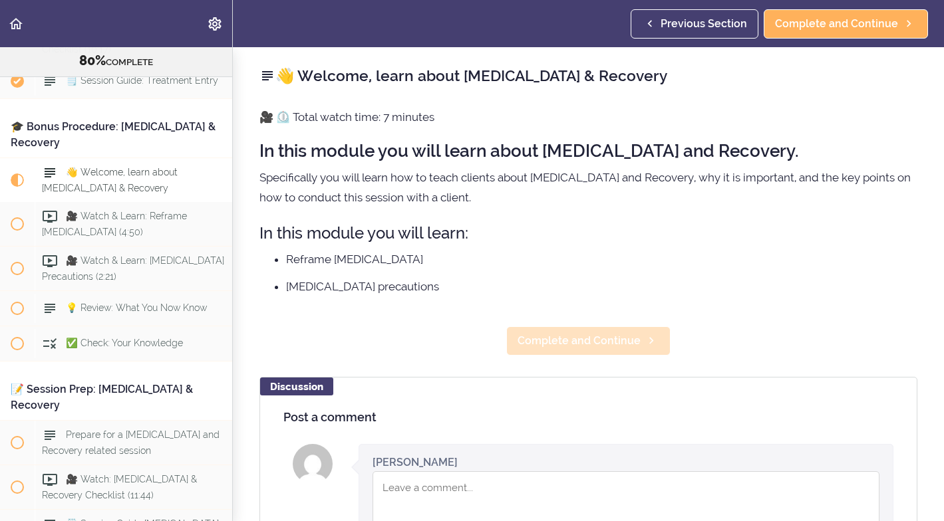
click at [615, 345] on span "Complete and Continue" at bounding box center [578, 341] width 123 height 16
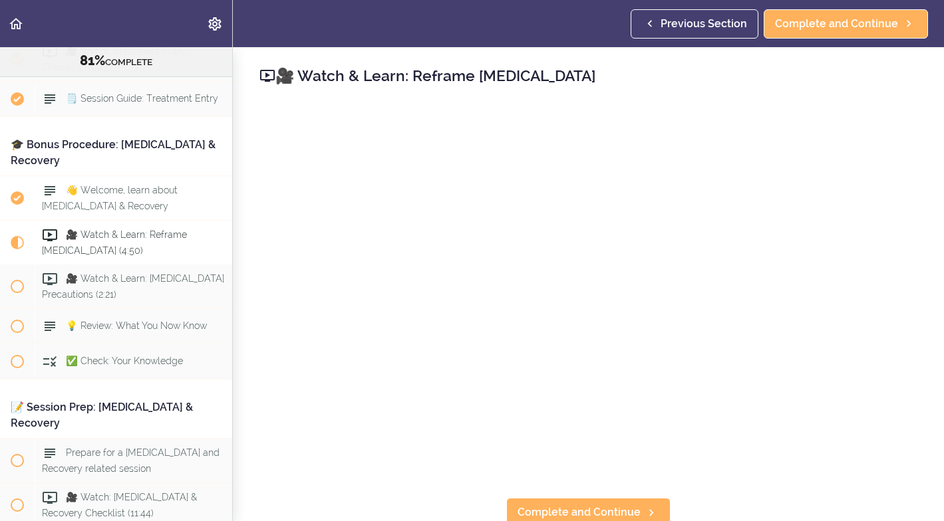
scroll to position [7567, 0]
